Goal: Navigation & Orientation: Find specific page/section

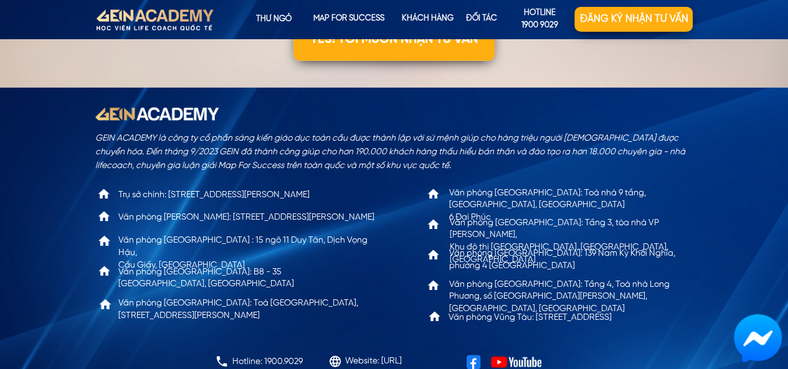
scroll to position [4037, 0]
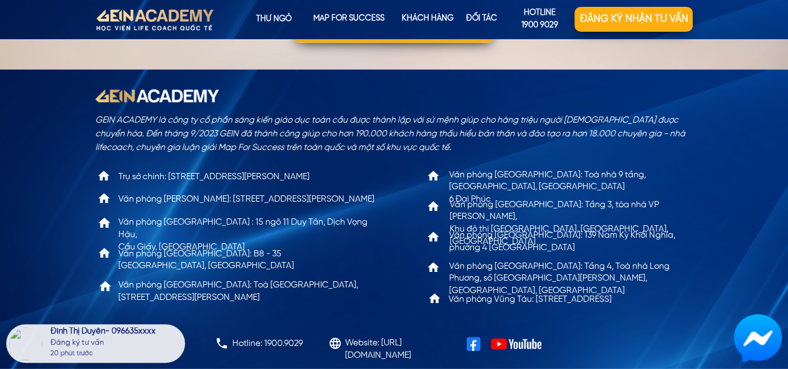
click at [491, 23] on p "Đối tác" at bounding box center [481, 19] width 57 height 25
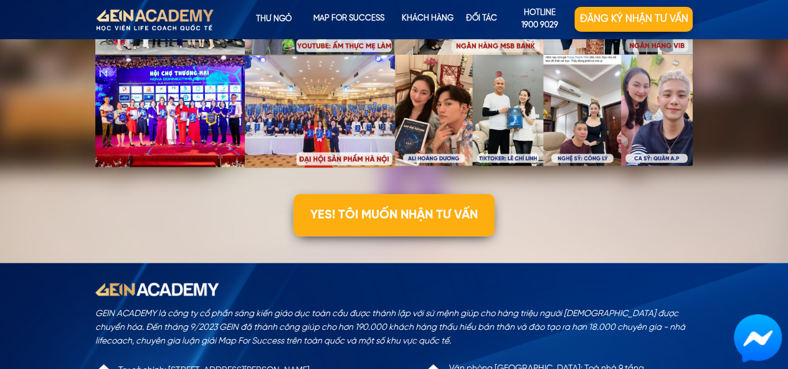
scroll to position [3787, 0]
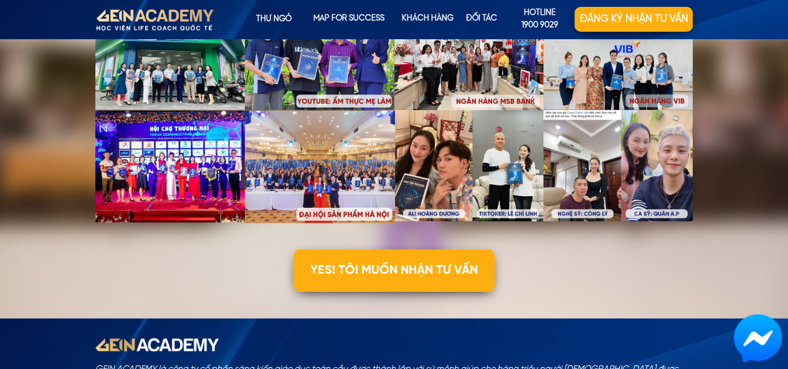
click at [482, 9] on p "Đối tác" at bounding box center [481, 19] width 57 height 25
click at [482, 17] on p "Đối tác" at bounding box center [481, 19] width 57 height 25
click at [438, 19] on p "KHÁCH HÀNG" at bounding box center [427, 19] width 61 height 25
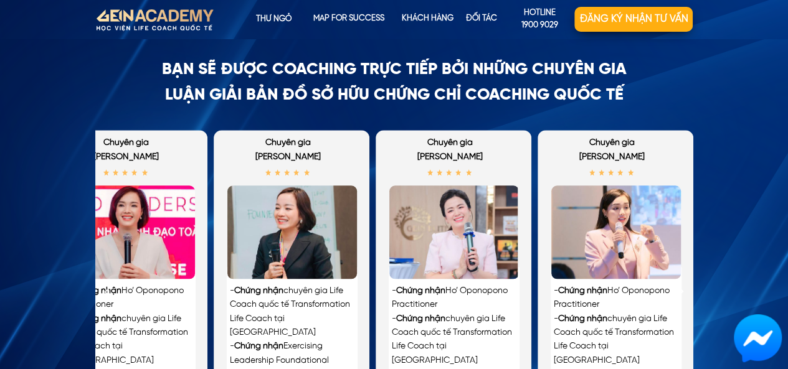
scroll to position [2738, 0]
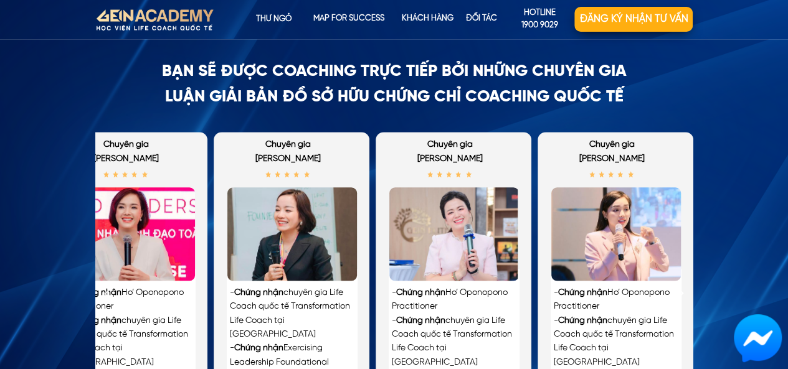
click at [491, 23] on p "Đối tác" at bounding box center [481, 19] width 57 height 25
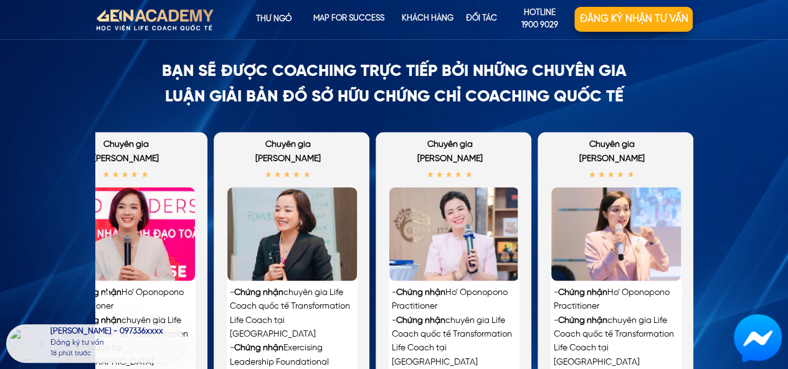
click at [445, 27] on p "KHÁCH HÀNG" at bounding box center [427, 19] width 61 height 25
click at [463, 23] on p "Đối tác" at bounding box center [481, 19] width 57 height 25
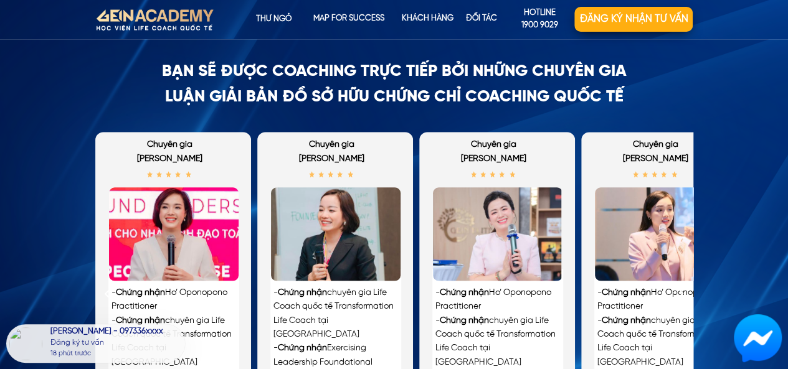
click at [463, 23] on p "Đối tác" at bounding box center [481, 19] width 57 height 25
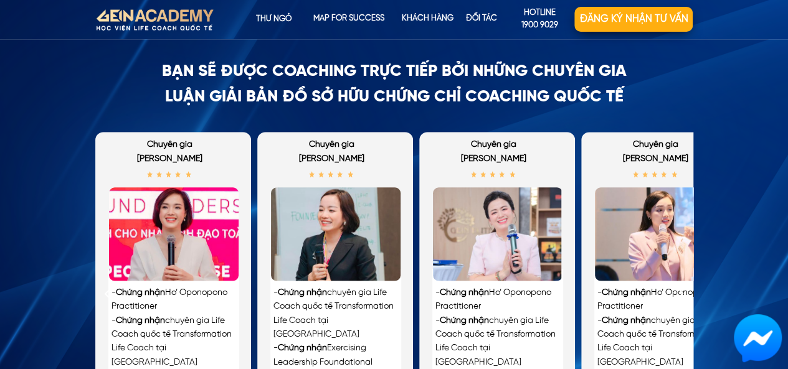
click at [463, 23] on p "Đối tác" at bounding box center [481, 19] width 57 height 25
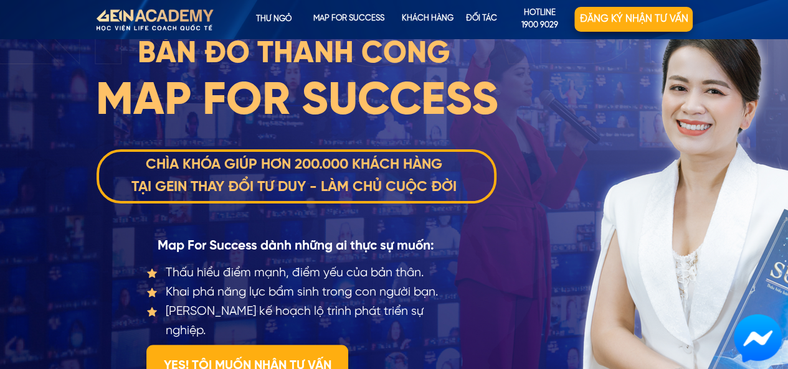
scroll to position [0, 0]
